Goal: Information Seeking & Learning: Learn about a topic

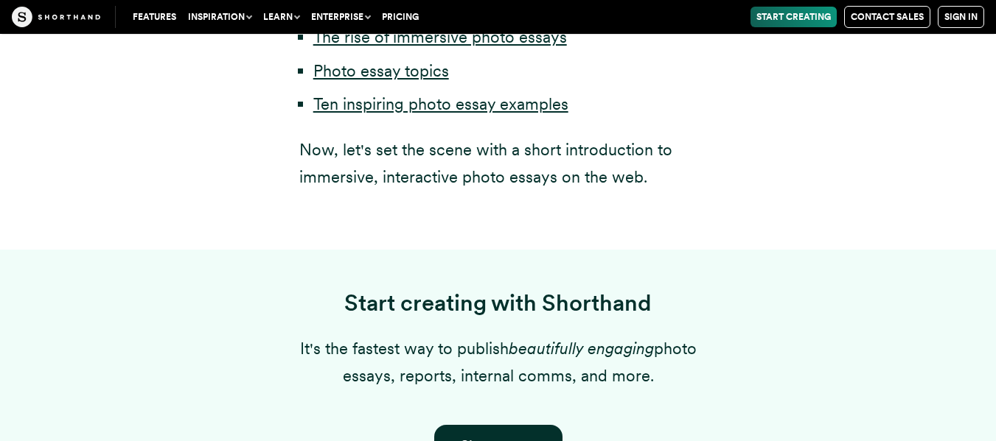
scroll to position [1002, 0]
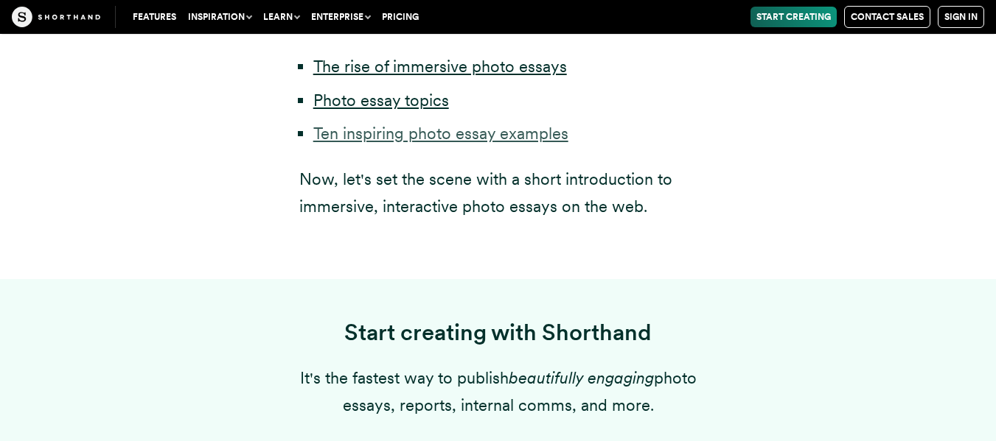
click at [386, 130] on link "Ten inspiring photo essay examples" at bounding box center [440, 133] width 255 height 19
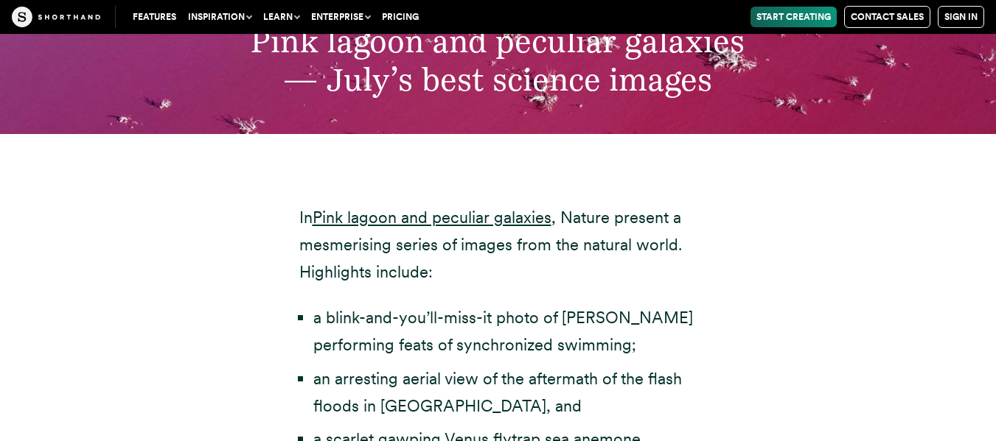
scroll to position [4867, 0]
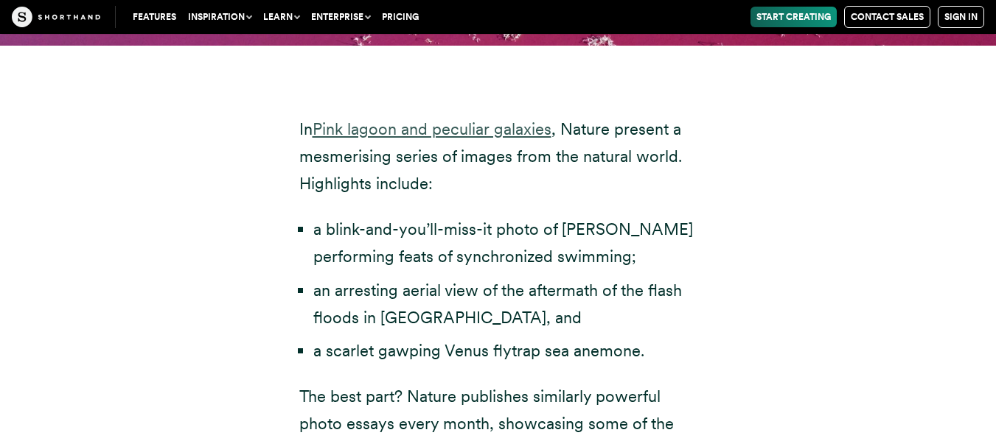
click at [465, 119] on link "Pink lagoon and peculiar galaxies" at bounding box center [431, 128] width 239 height 19
click at [381, 119] on link "Pink lagoon and peculiar galaxies" at bounding box center [431, 128] width 239 height 19
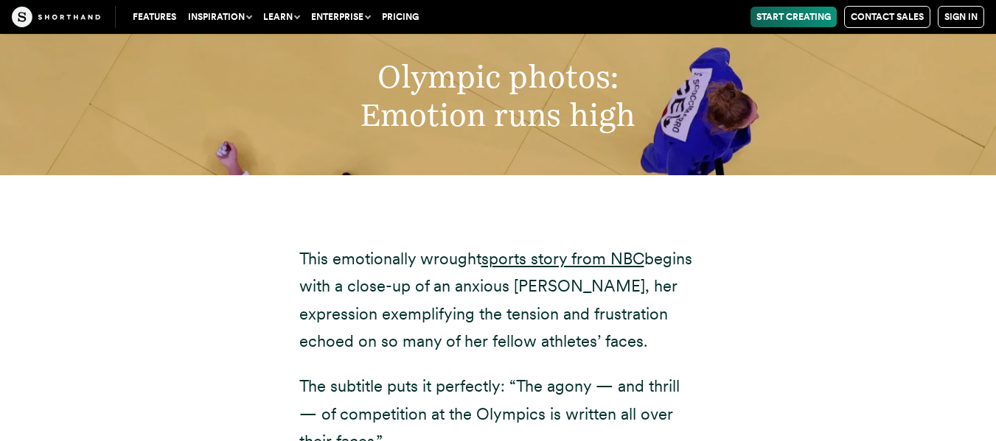
scroll to position [8021, 0]
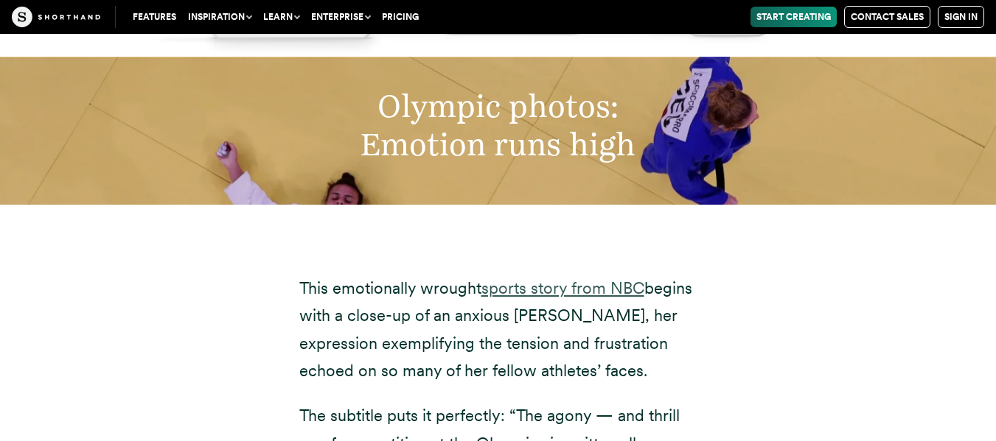
click at [598, 279] on link "sports story from NBC" at bounding box center [562, 288] width 163 height 19
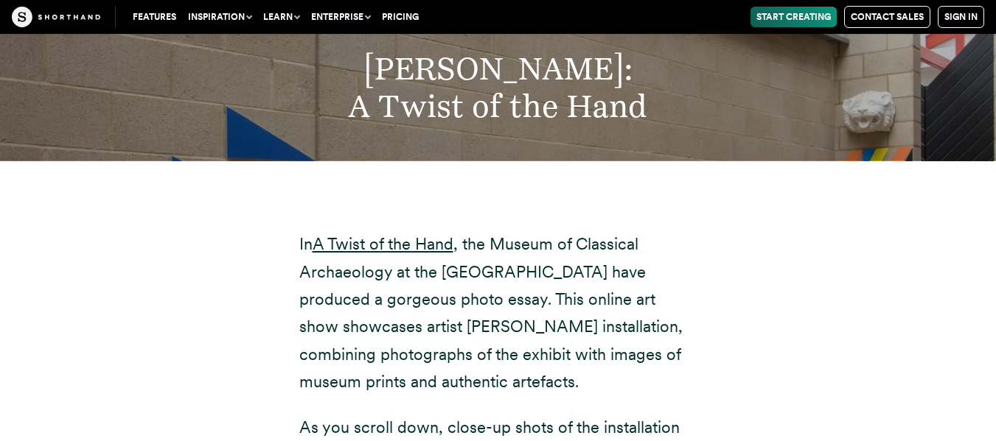
scroll to position [10025, 0]
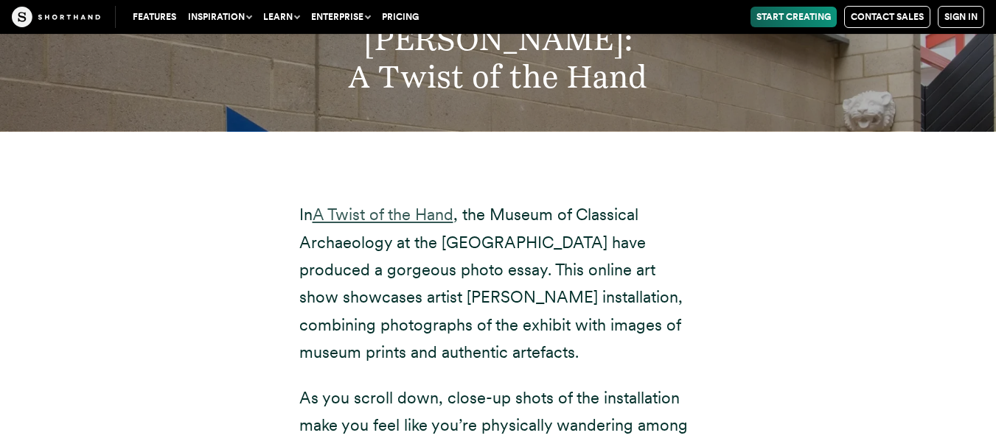
click at [363, 205] on link "A Twist of the Hand" at bounding box center [382, 214] width 141 height 19
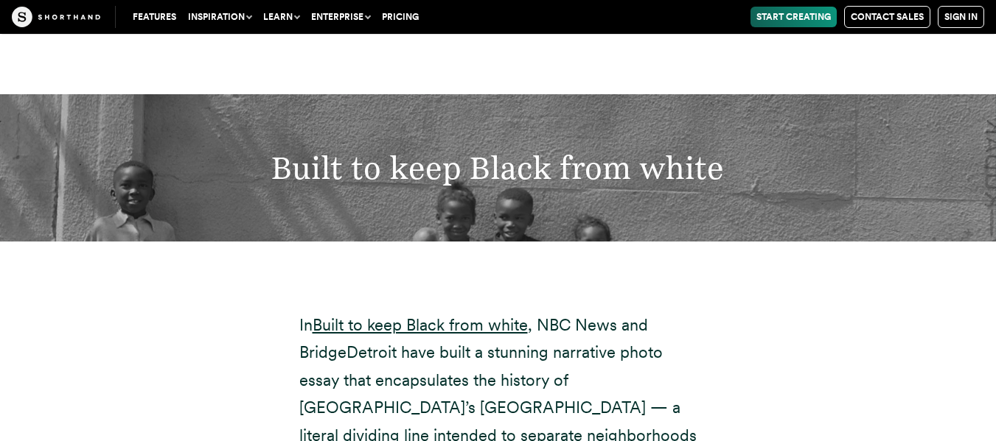
scroll to position [13533, 0]
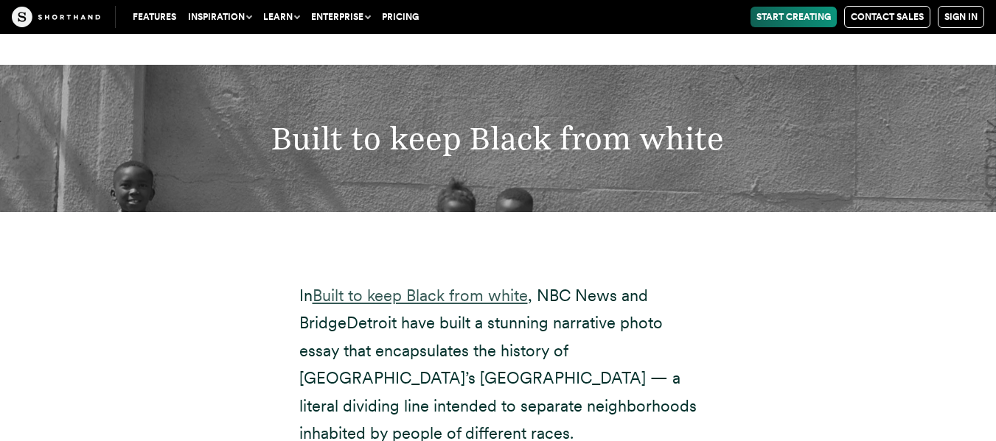
click at [362, 286] on link "Built to keep Black from white" at bounding box center [419, 295] width 215 height 19
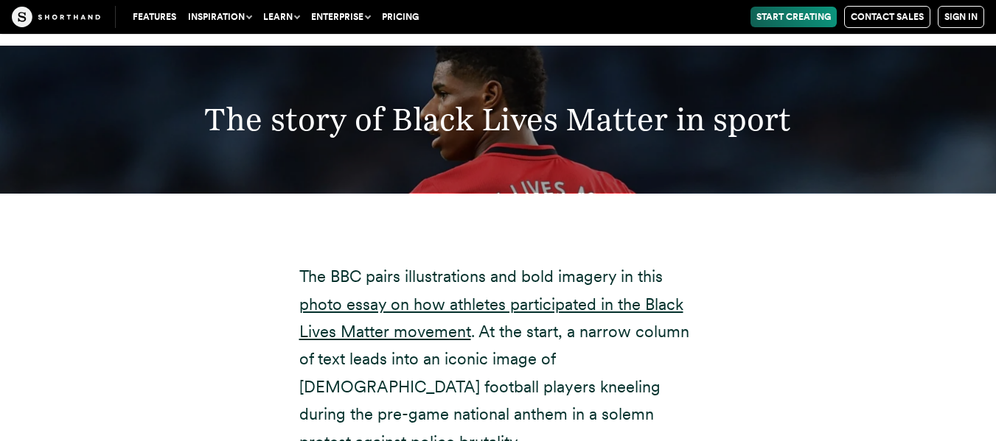
scroll to position [16982, 0]
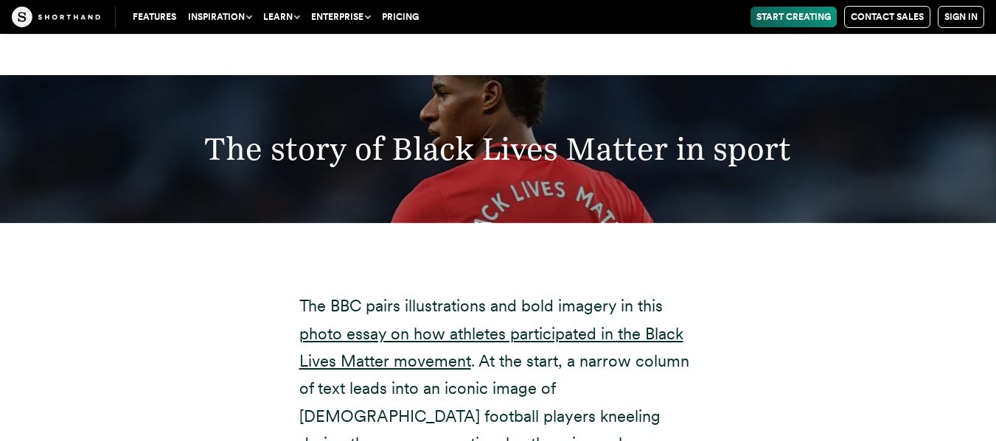
click at [388, 293] on p "The BBC pairs illustrations and bold imagery in this photo essay on how athlete…" at bounding box center [498, 389] width 398 height 193
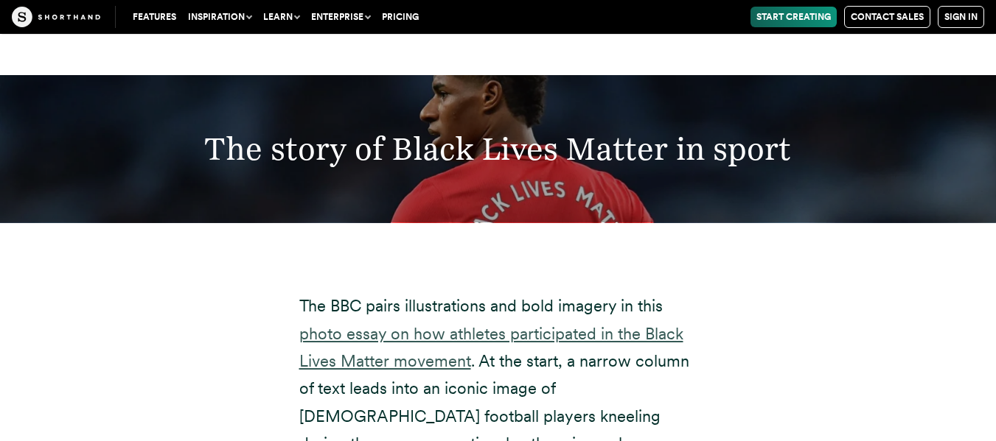
click at [394, 324] on link "photo essay on how athletes participated in the Black Lives Matter movement" at bounding box center [491, 347] width 384 height 46
